Goal: Transaction & Acquisition: Purchase product/service

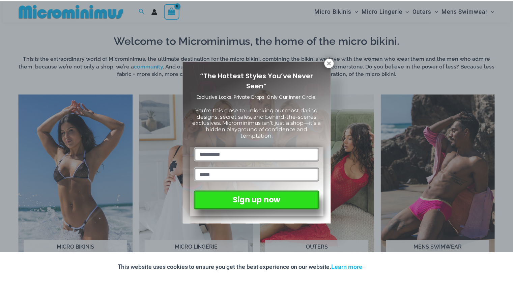
scroll to position [265, 0]
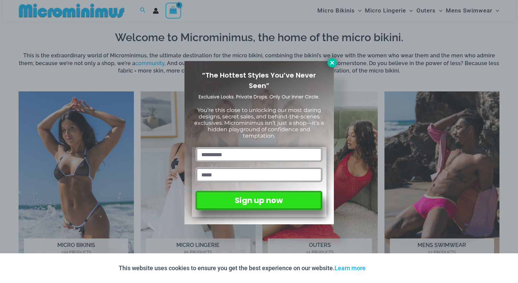
click at [332, 63] on icon at bounding box center [332, 63] width 4 height 4
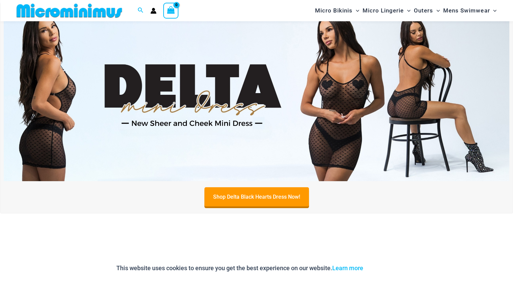
scroll to position [0, 0]
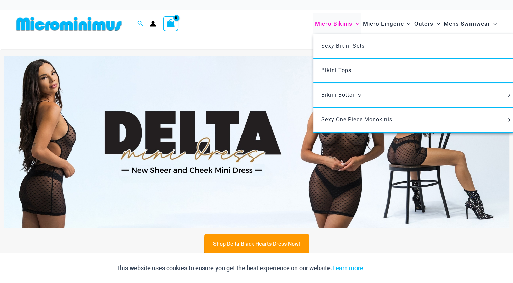
click at [328, 24] on span "Micro Bikinis" at bounding box center [333, 23] width 37 height 17
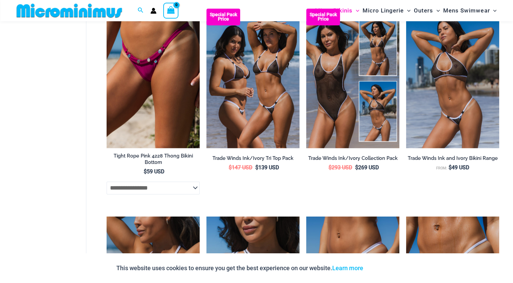
scroll to position [825, 0]
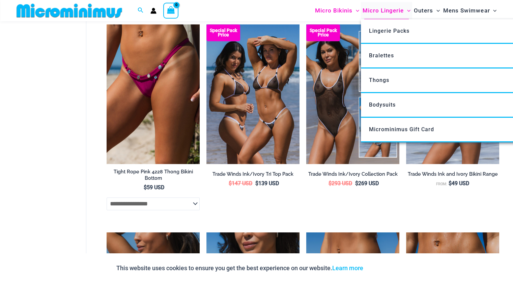
click at [389, 8] on span "Micro Lingerie" at bounding box center [383, 10] width 41 height 17
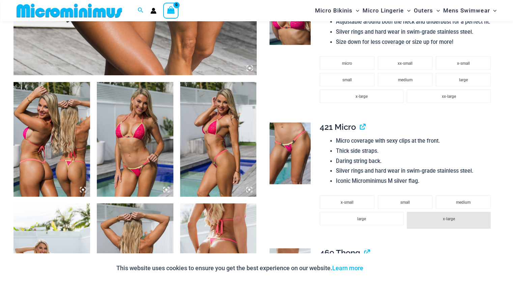
scroll to position [332, 0]
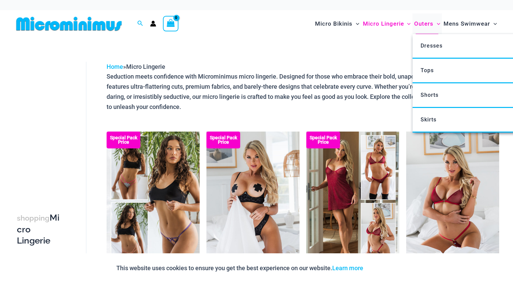
click at [421, 21] on span "Outers" at bounding box center [424, 23] width 19 height 17
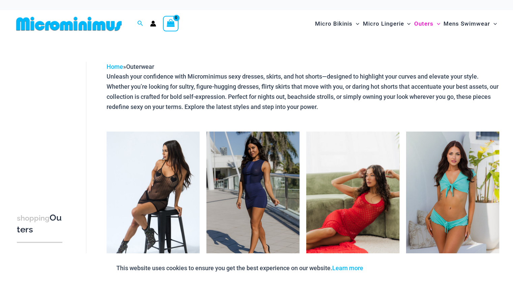
click at [341, 170] on img at bounding box center [352, 202] width 93 height 140
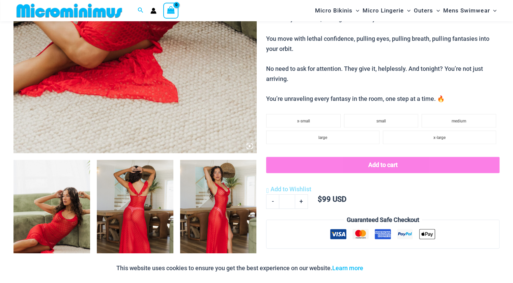
scroll to position [331, 0]
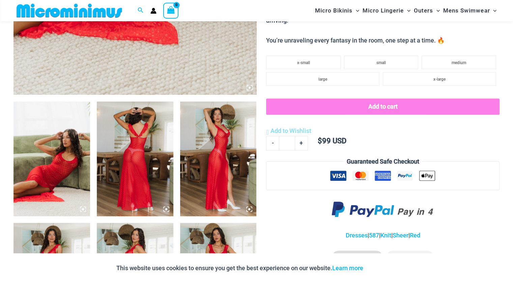
click at [79, 162] on img at bounding box center [52, 159] width 77 height 115
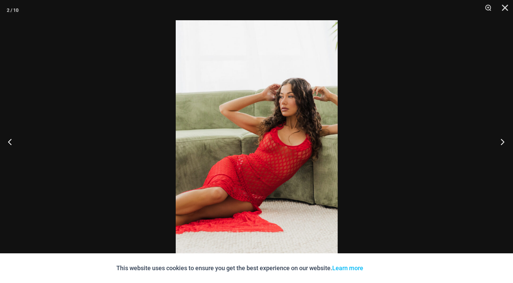
click at [507, 146] on button "Next" at bounding box center [500, 142] width 25 height 34
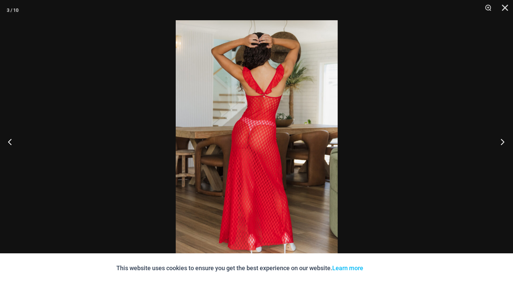
click at [506, 145] on button "Next" at bounding box center [500, 142] width 25 height 34
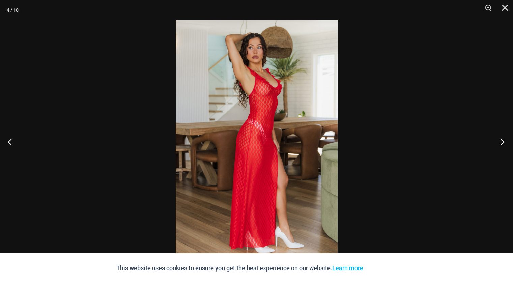
click at [506, 145] on button "Next" at bounding box center [500, 142] width 25 height 34
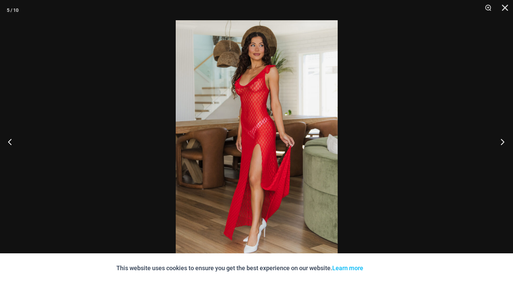
click at [506, 145] on button "Next" at bounding box center [500, 142] width 25 height 34
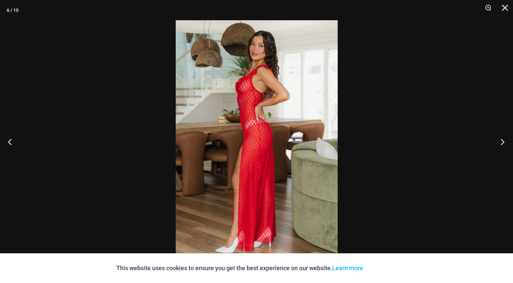
click at [506, 145] on button "Next" at bounding box center [500, 142] width 25 height 34
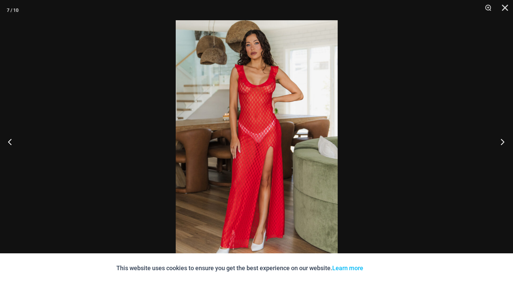
click at [506, 145] on button "Next" at bounding box center [500, 142] width 25 height 34
